Goal: Information Seeking & Learning: Learn about a topic

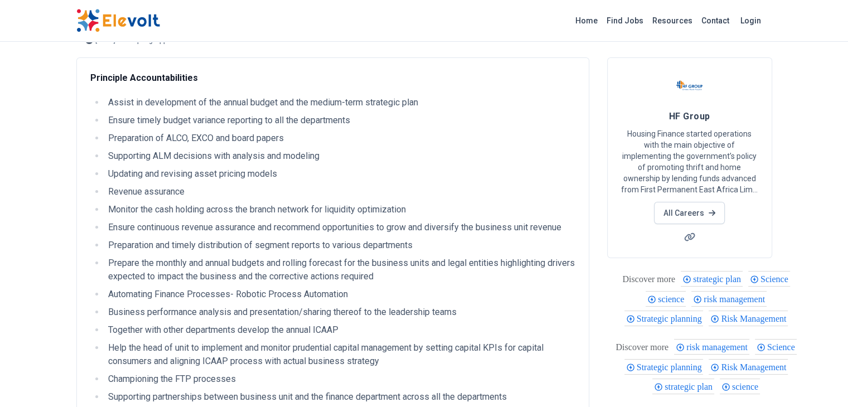
scroll to position [56, 0]
click at [148, 171] on li "Updating and revising asset pricing models" at bounding box center [340, 173] width 471 height 13
click at [105, 121] on li "Ensure timely budget variance reporting to all the departments" at bounding box center [340, 119] width 471 height 13
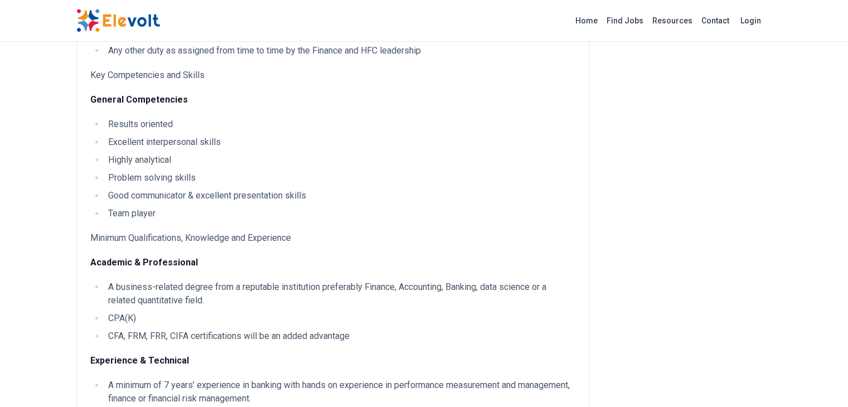
scroll to position [502, 0]
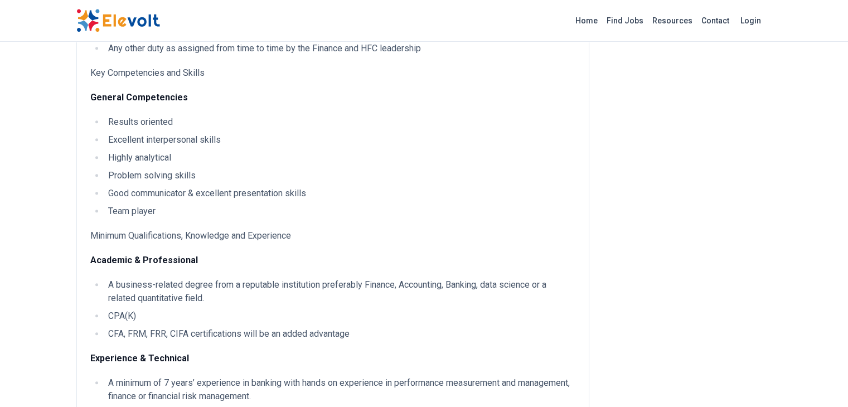
drag, startPoint x: 297, startPoint y: 312, endPoint x: 110, endPoint y: 318, distance: 186.9
click at [90, 313] on ul "A business-related degree from a reputable institution preferably Finance, Acco…" at bounding box center [332, 309] width 485 height 62
click at [110, 327] on li "CFA, FRM, FRR, CIFA certifications will be an added advantage" at bounding box center [340, 333] width 471 height 13
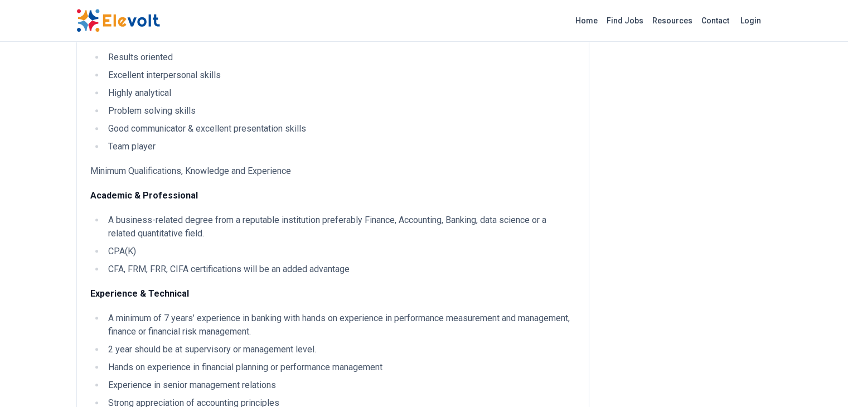
scroll to position [614, 0]
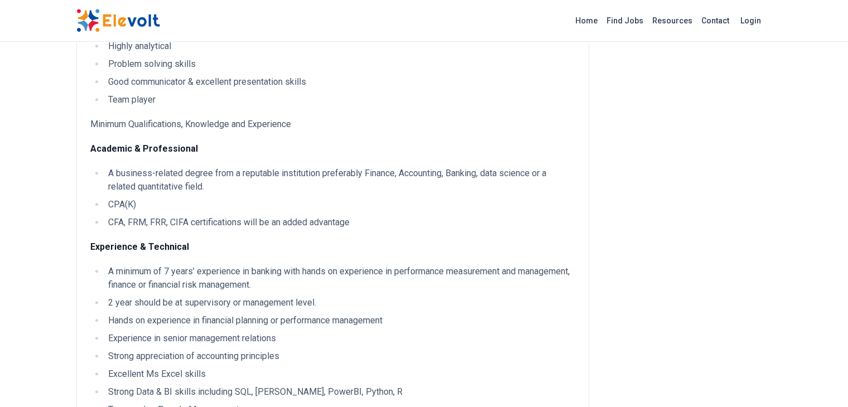
drag, startPoint x: 36, startPoint y: 256, endPoint x: 275, endPoint y: 339, distance: 252.6
click at [273, 335] on ul "A minimum of 7 years’ experience in banking with hands on experience in perform…" at bounding box center [332, 341] width 485 height 152
click at [277, 350] on li "Strong appreciation of accounting principles" at bounding box center [340, 356] width 471 height 13
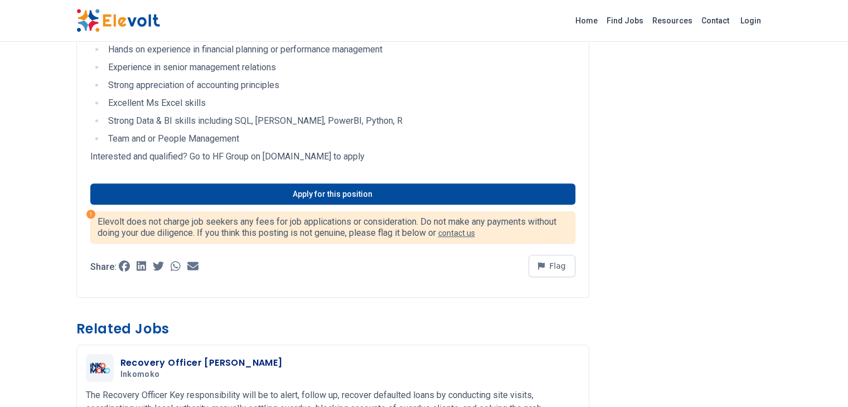
scroll to position [892, 0]
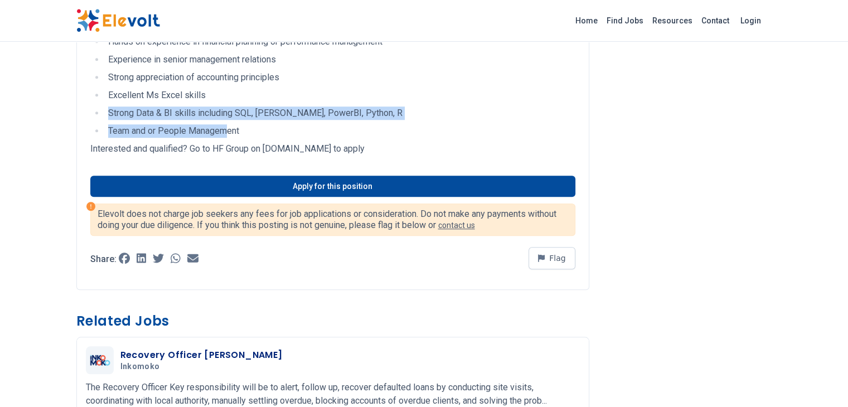
drag, startPoint x: 40, startPoint y: 104, endPoint x: 162, endPoint y: 114, distance: 122.5
click at [161, 114] on ul "A minimum of 7 years’ experience in banking with hands on experience in perform…" at bounding box center [332, 62] width 485 height 152
